Goal: Task Accomplishment & Management: Use online tool/utility

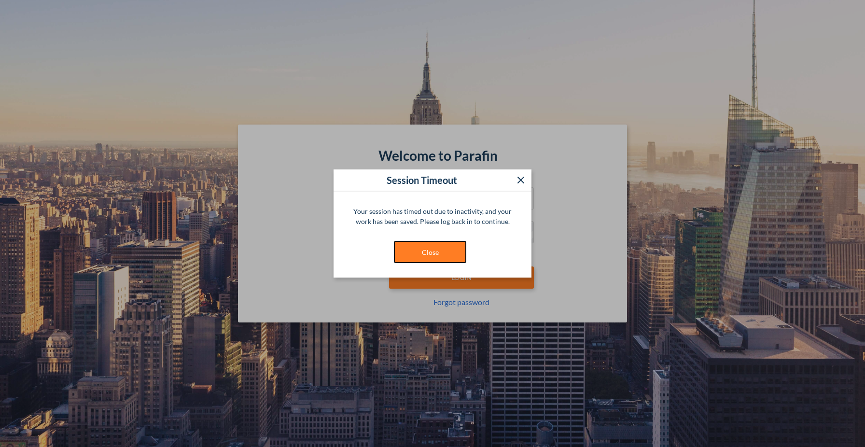
click at [424, 246] on button "Close" at bounding box center [430, 252] width 72 height 22
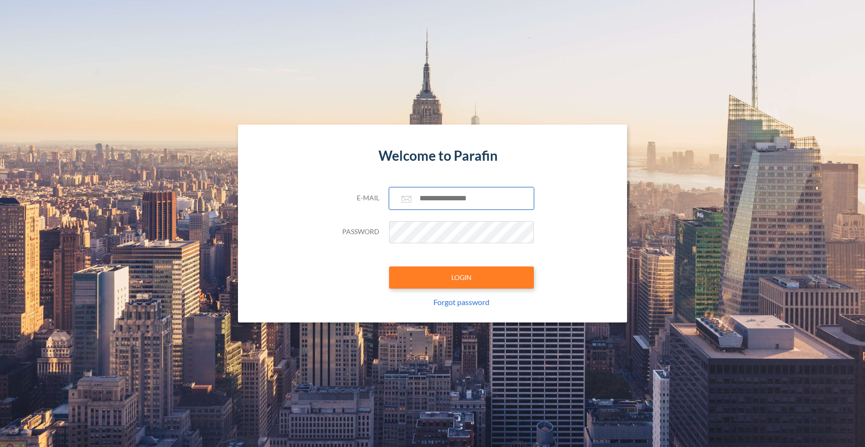
click at [445, 204] on input "text" at bounding box center [461, 198] width 145 height 22
type input "**********"
click at [468, 274] on button "LOGIN" at bounding box center [461, 278] width 145 height 22
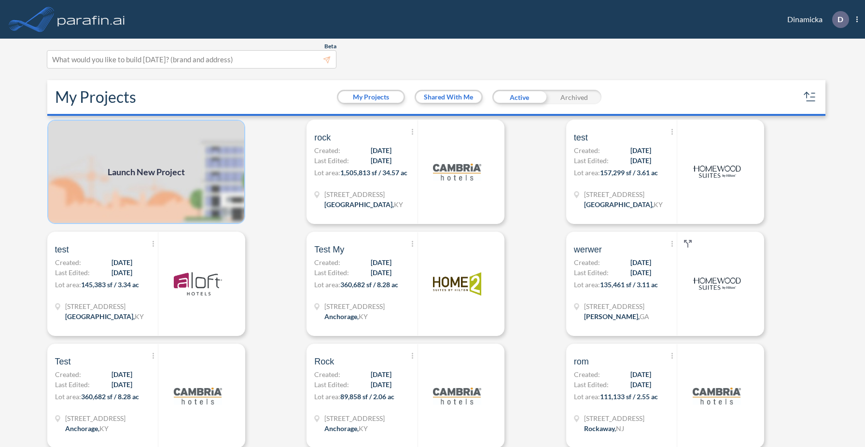
click at [173, 187] on img at bounding box center [146, 172] width 198 height 104
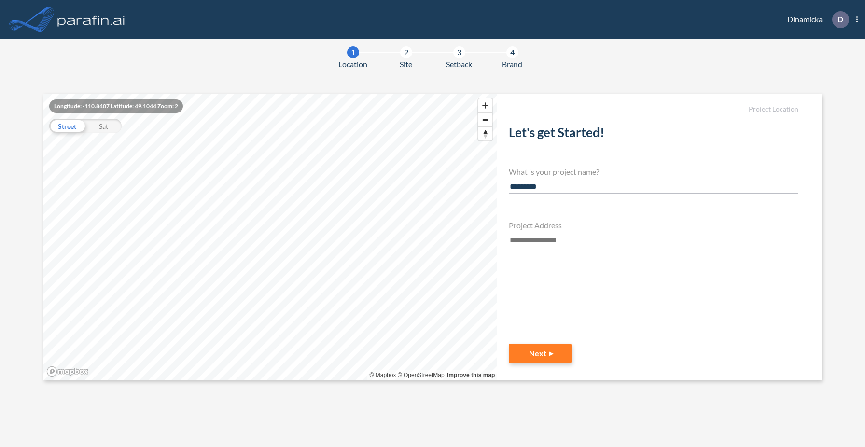
type input "*********"
click at [535, 242] on input "text" at bounding box center [654, 240] width 290 height 13
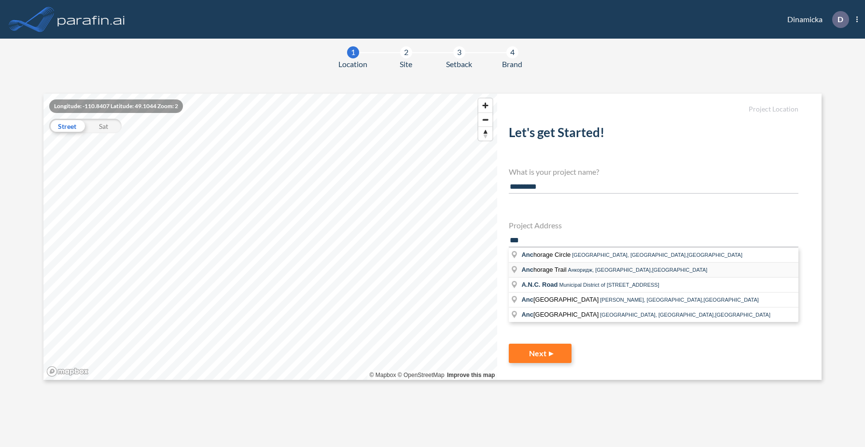
click at [571, 269] on span "Анкоридж, [GEOGRAPHIC_DATA],[GEOGRAPHIC_DATA]" at bounding box center [638, 270] width 140 height 6
type input "**********"
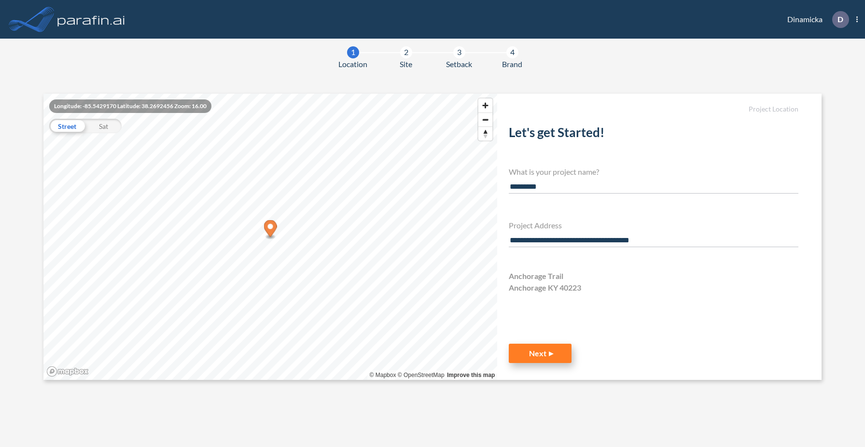
click at [543, 353] on button "Next" at bounding box center [540, 353] width 63 height 19
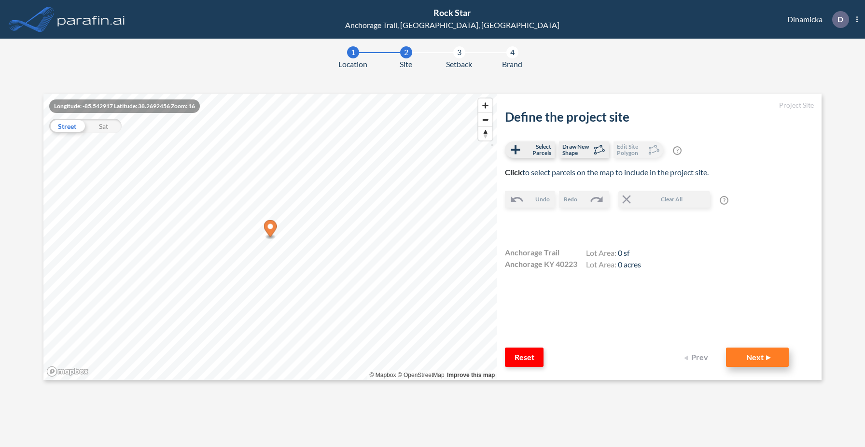
click at [749, 355] on button "Next" at bounding box center [757, 357] width 63 height 19
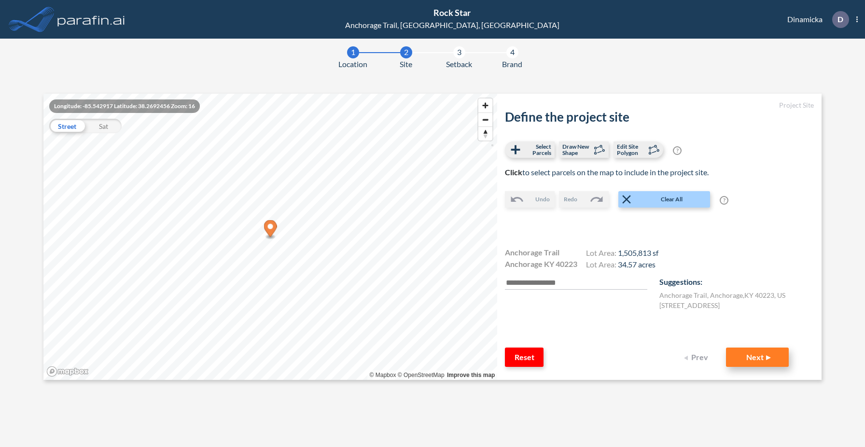
click at [765, 357] on button "Next" at bounding box center [757, 357] width 63 height 19
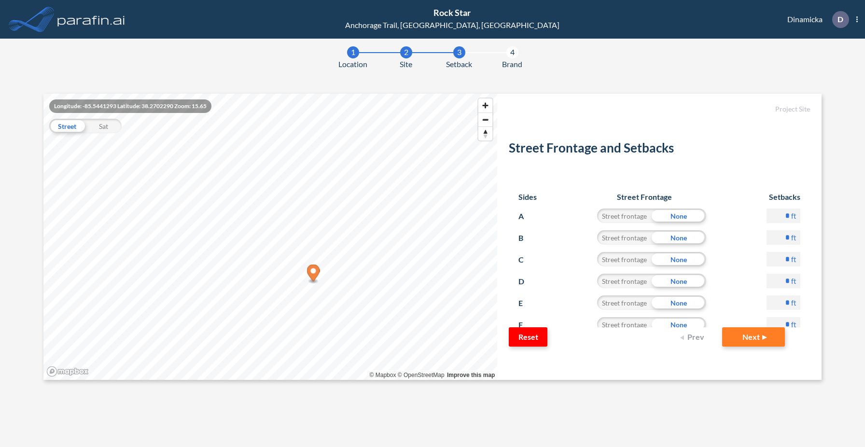
click at [792, 214] on label "ft" at bounding box center [793, 216] width 5 height 10
click at [792, 214] on input "*" at bounding box center [784, 216] width 34 height 14
type input "**"
click at [722, 327] on button "Next" at bounding box center [753, 336] width 63 height 19
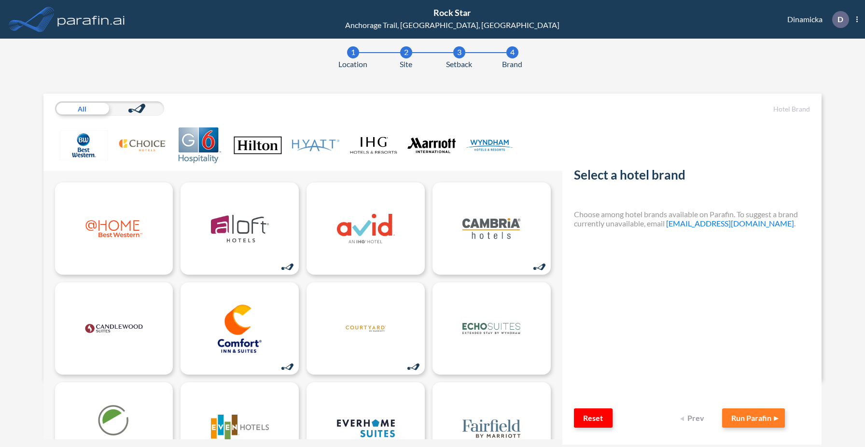
click at [694, 421] on button "Prev" at bounding box center [693, 418] width 39 height 19
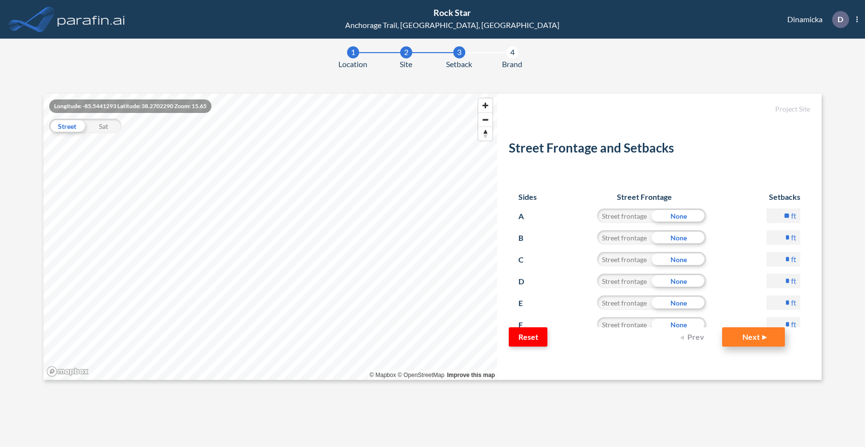
click at [764, 336] on button "Next" at bounding box center [753, 336] width 63 height 19
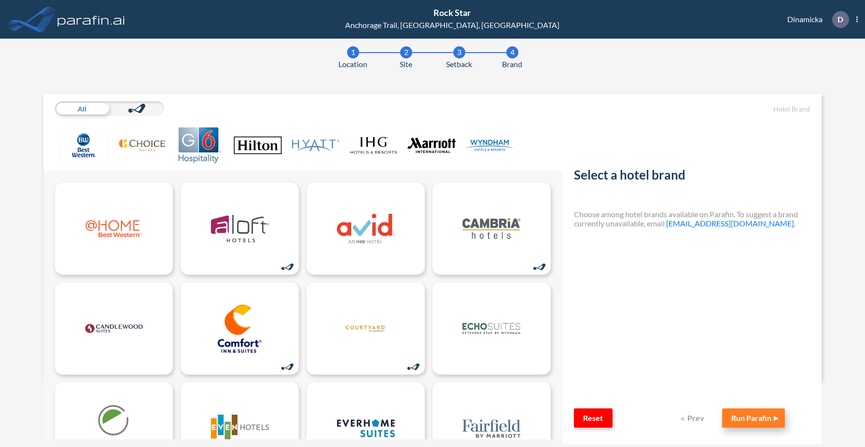
click at [749, 418] on button "Run Parafin" at bounding box center [753, 418] width 63 height 19
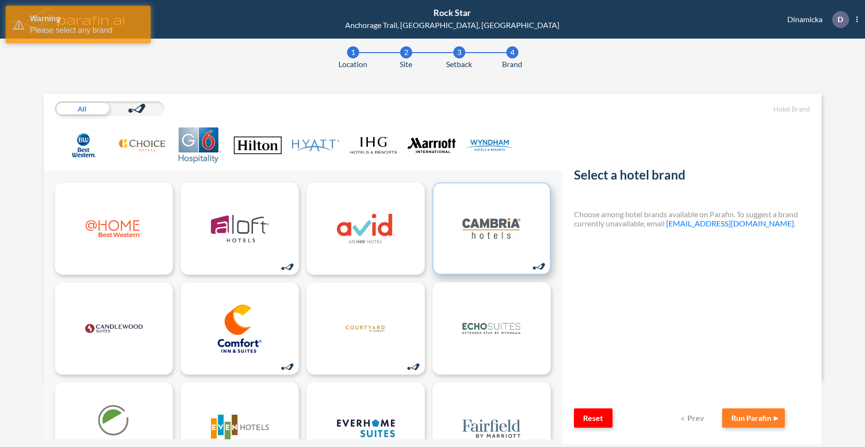
click at [511, 234] on img at bounding box center [492, 229] width 58 height 48
click at [743, 417] on button "Run Parafin" at bounding box center [753, 418] width 63 height 19
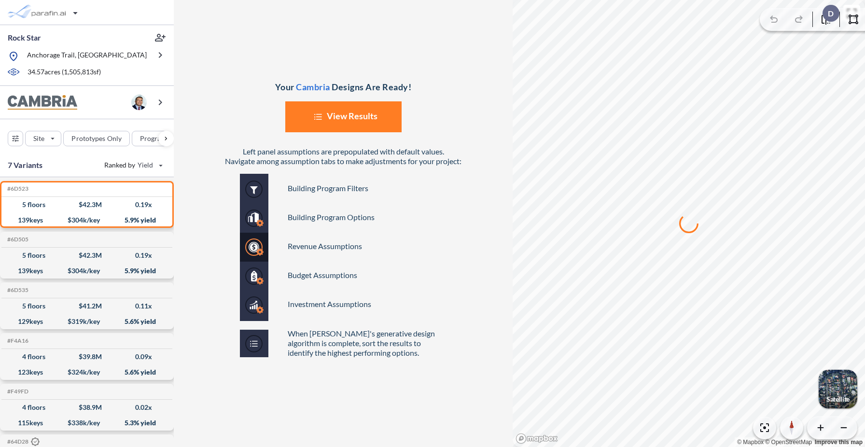
click at [338, 124] on button "List Created with Sketch. View Results" at bounding box center [343, 116] width 116 height 31
click at [343, 114] on button "List Created with Sketch. View Results" at bounding box center [343, 116] width 116 height 31
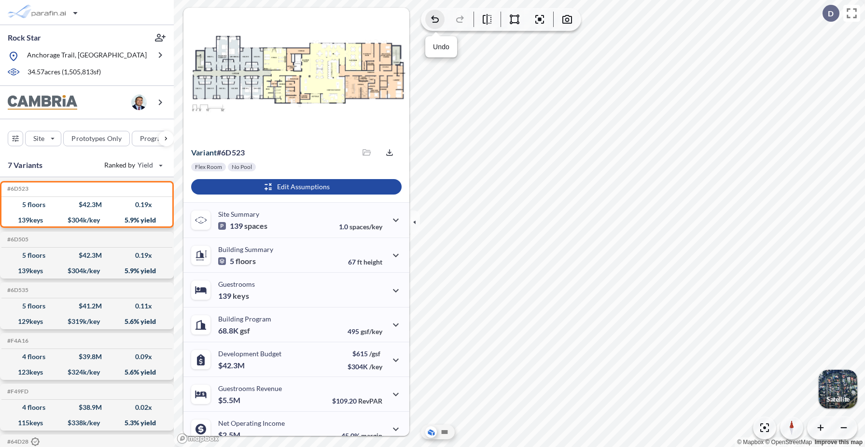
click at [432, 19] on icon "button" at bounding box center [435, 20] width 12 height 12
click at [462, 24] on icon "button" at bounding box center [460, 20] width 12 height 12
click at [486, 17] on icon "button" at bounding box center [487, 20] width 12 height 12
click at [302, 185] on div "button" at bounding box center [296, 186] width 211 height 15
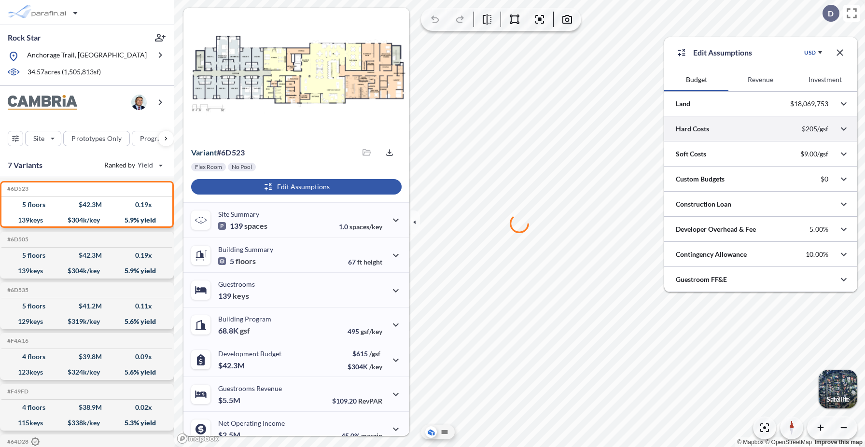
click at [755, 127] on div at bounding box center [760, 128] width 193 height 25
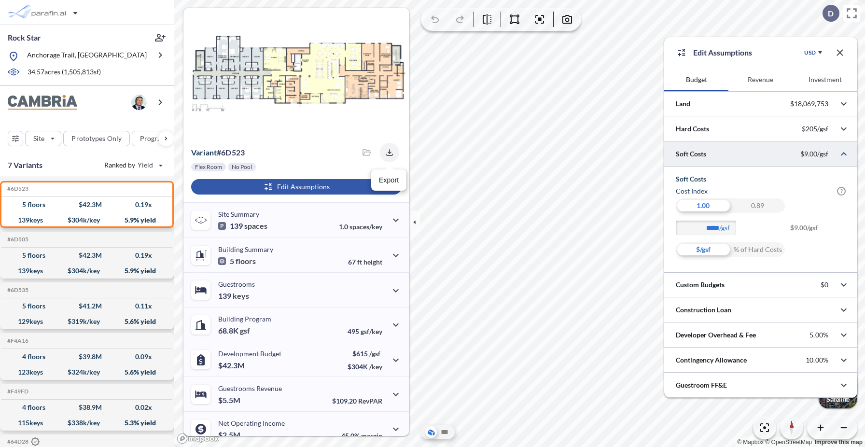
click at [387, 150] on icon "button" at bounding box center [390, 153] width 10 height 10
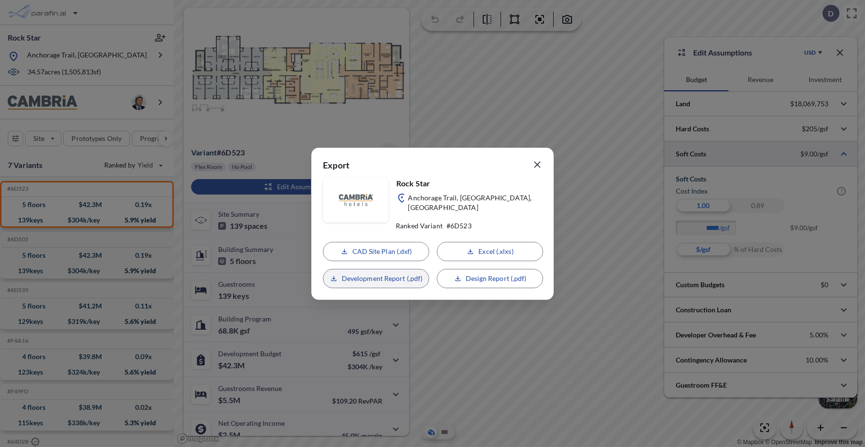
click at [386, 277] on p "Development Report (.pdf)" at bounding box center [382, 279] width 81 height 10
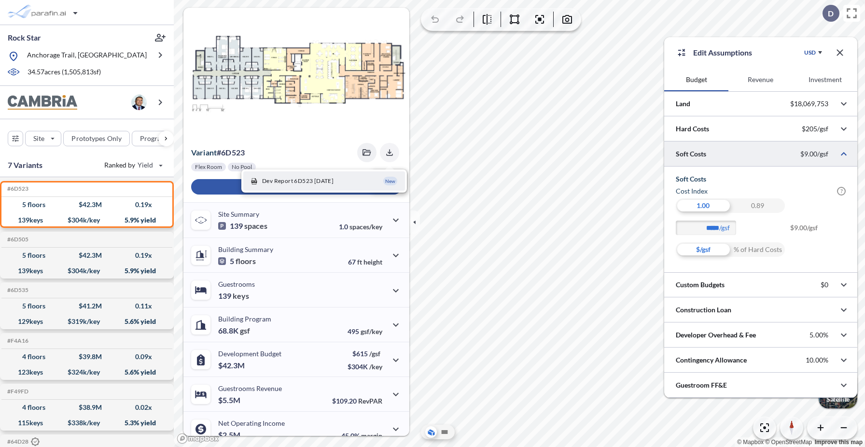
click at [386, 152] on icon "button" at bounding box center [389, 152] width 6 height 6
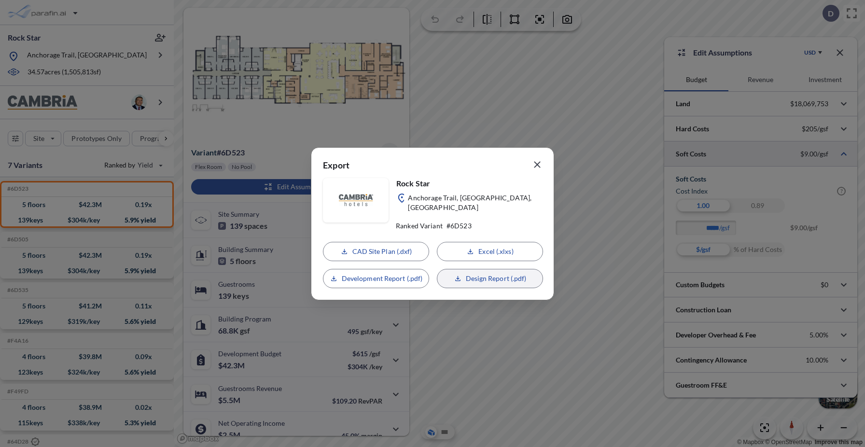
click at [499, 274] on p "Design Report (.pdf)" at bounding box center [496, 279] width 61 height 10
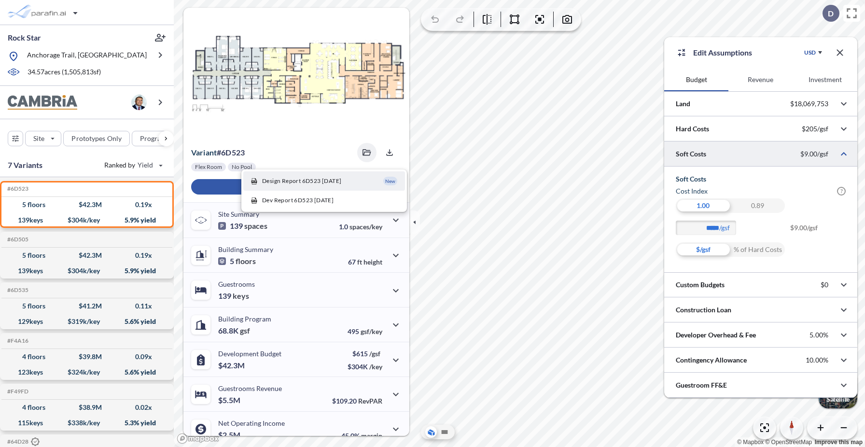
click at [840, 50] on icon "button" at bounding box center [840, 53] width 12 height 12
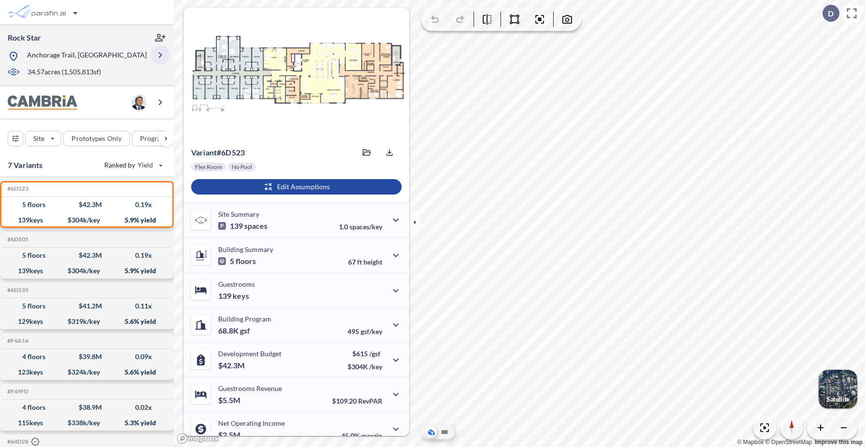
click at [160, 56] on icon "button" at bounding box center [160, 55] width 3 height 6
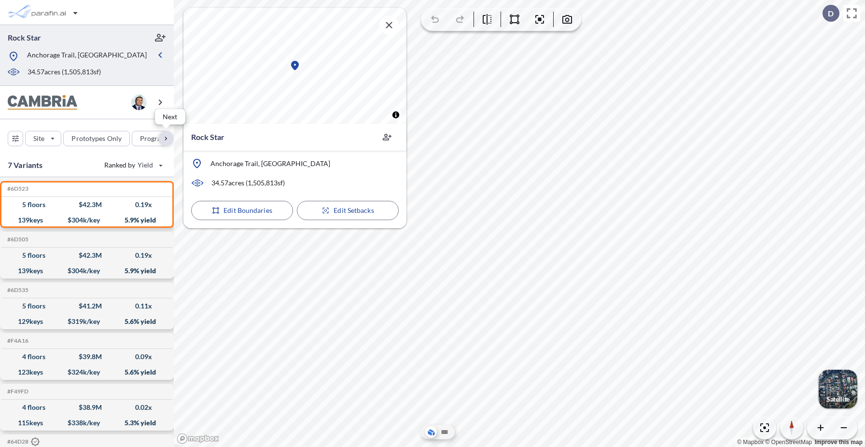
click at [168, 136] on div "button" at bounding box center [165, 138] width 15 height 15
click at [161, 101] on icon "button" at bounding box center [160, 102] width 3 height 6
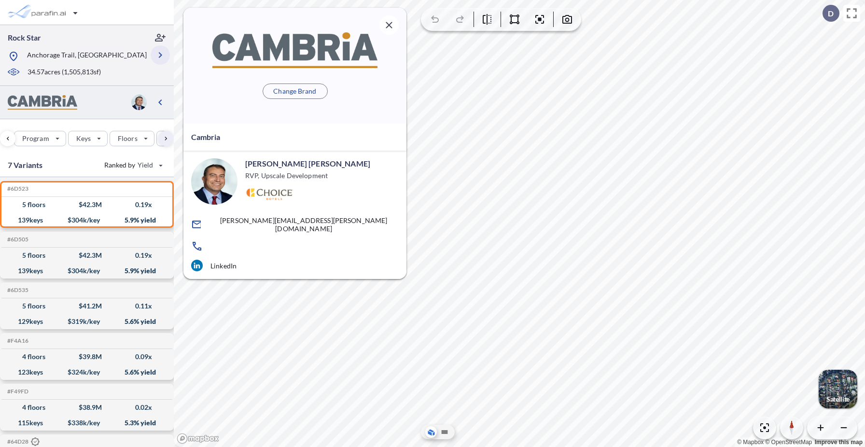
click at [163, 53] on icon "button" at bounding box center [161, 55] width 12 height 12
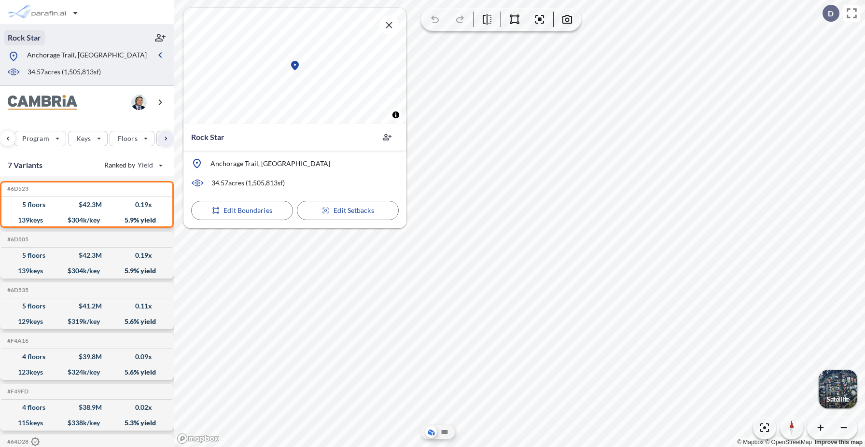
click at [28, 36] on p "Rock Star" at bounding box center [24, 37] width 33 height 11
type input "**********"
click at [160, 37] on icon "button" at bounding box center [160, 38] width 10 height 10
